Goal: Task Accomplishment & Management: Use online tool/utility

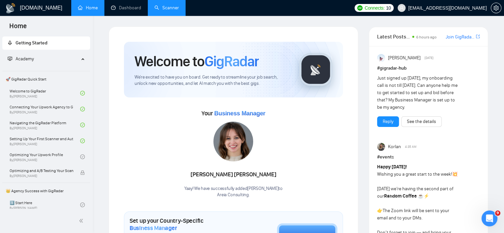
click at [165, 11] on link "Scanner" at bounding box center [166, 8] width 25 height 6
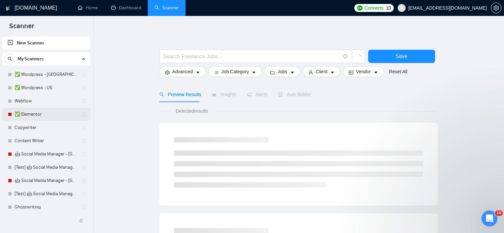
click at [40, 110] on link "✅ Elementor" at bounding box center [46, 114] width 63 height 13
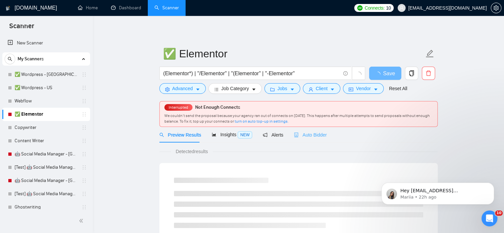
click at [301, 139] on div "Auto Bidder" at bounding box center [310, 135] width 33 height 16
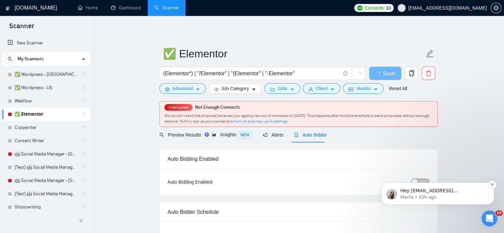
click at [491, 185] on icon "Dismiss notification" at bounding box center [492, 184] width 4 height 4
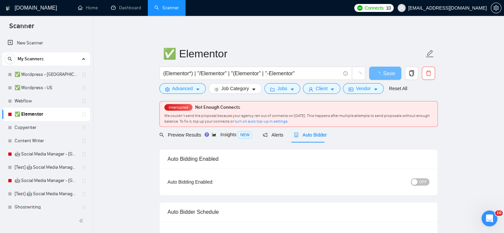
click at [417, 178] on div "OFF" at bounding box center [385, 182] width 87 height 8
click at [422, 182] on span "OFF" at bounding box center [423, 181] width 8 height 7
click at [380, 74] on span "Save" at bounding box center [385, 73] width 12 height 8
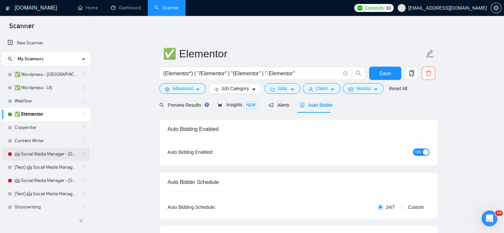
click at [56, 157] on link "🤖 Social Media Manager - [GEOGRAPHIC_DATA]" at bounding box center [46, 153] width 63 height 13
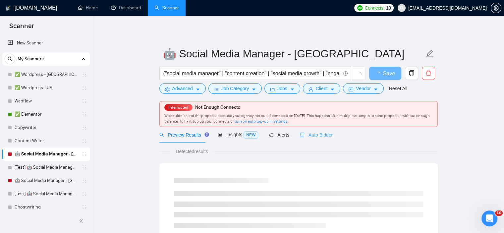
click at [311, 139] on div "Auto Bidder" at bounding box center [316, 135] width 33 height 16
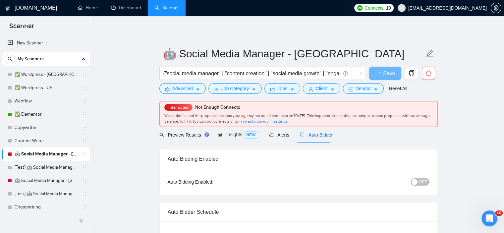
click at [414, 182] on div "button" at bounding box center [414, 182] width 6 height 6
click at [381, 76] on span "Save" at bounding box center [385, 73] width 12 height 8
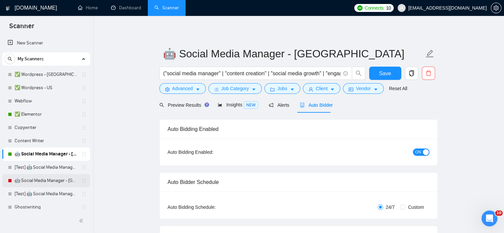
click at [37, 178] on link "🤖 Social Media Manager - [GEOGRAPHIC_DATA]" at bounding box center [46, 180] width 63 height 13
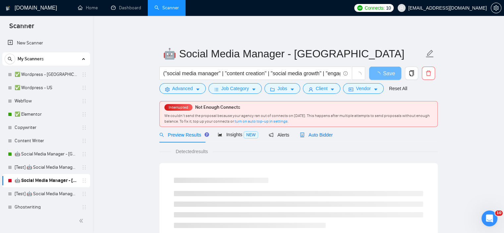
click at [307, 134] on span "Auto Bidder" at bounding box center [316, 134] width 33 height 5
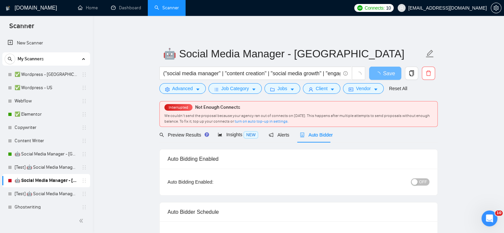
click at [425, 183] on span "OFF" at bounding box center [423, 181] width 8 height 7
click at [393, 75] on button "Save" at bounding box center [385, 73] width 32 height 13
